Goal: Download file/media

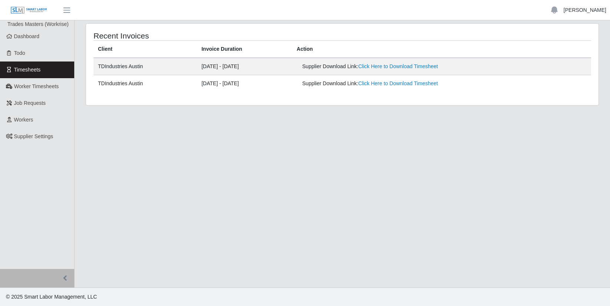
click at [600, 7] on link "[PERSON_NAME]" at bounding box center [584, 10] width 43 height 8
click at [556, 49] on link "Logout" at bounding box center [575, 52] width 67 height 16
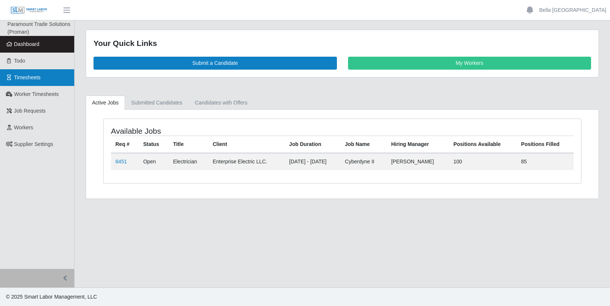
click at [14, 85] on link "Timesheets" at bounding box center [37, 77] width 74 height 17
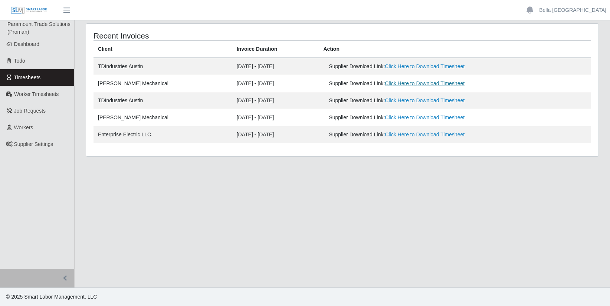
click at [439, 84] on link "Click Here to Download Timesheet" at bounding box center [425, 83] width 80 height 6
